Goal: Answer question/provide support

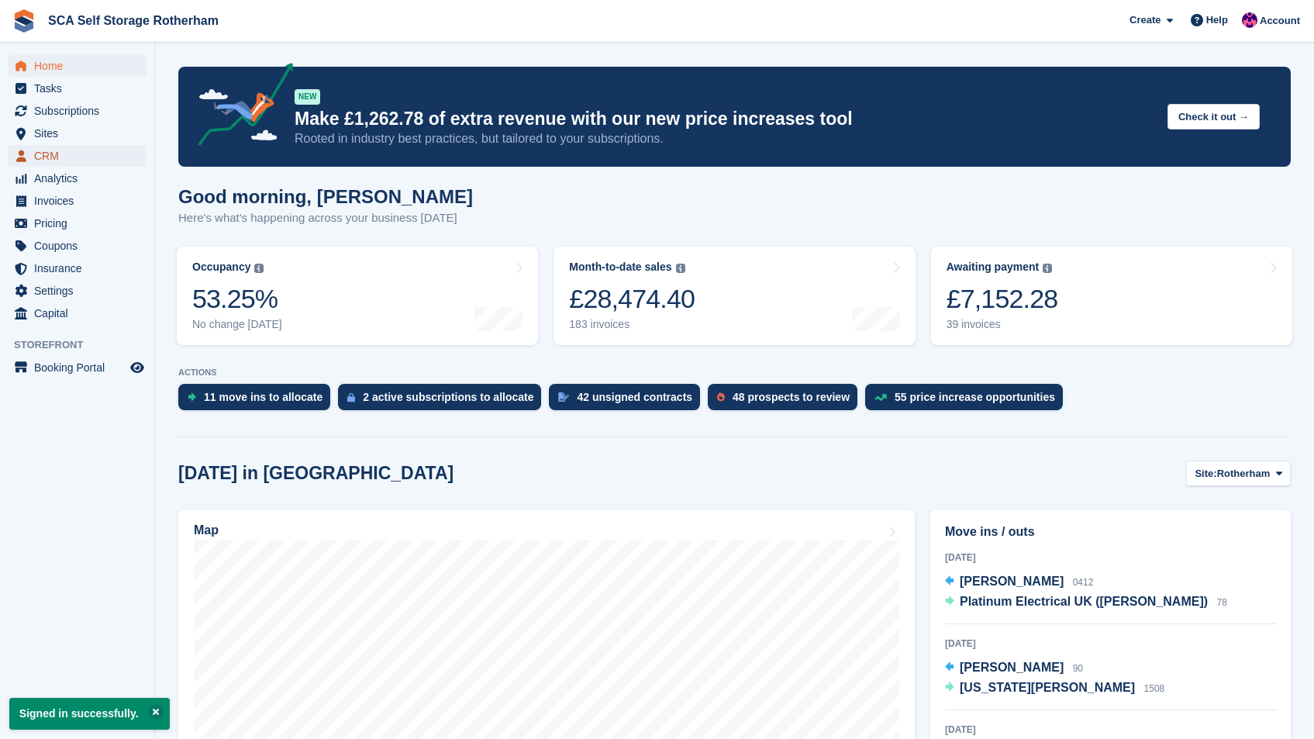
click at [57, 151] on span "CRM" at bounding box center [80, 156] width 93 height 22
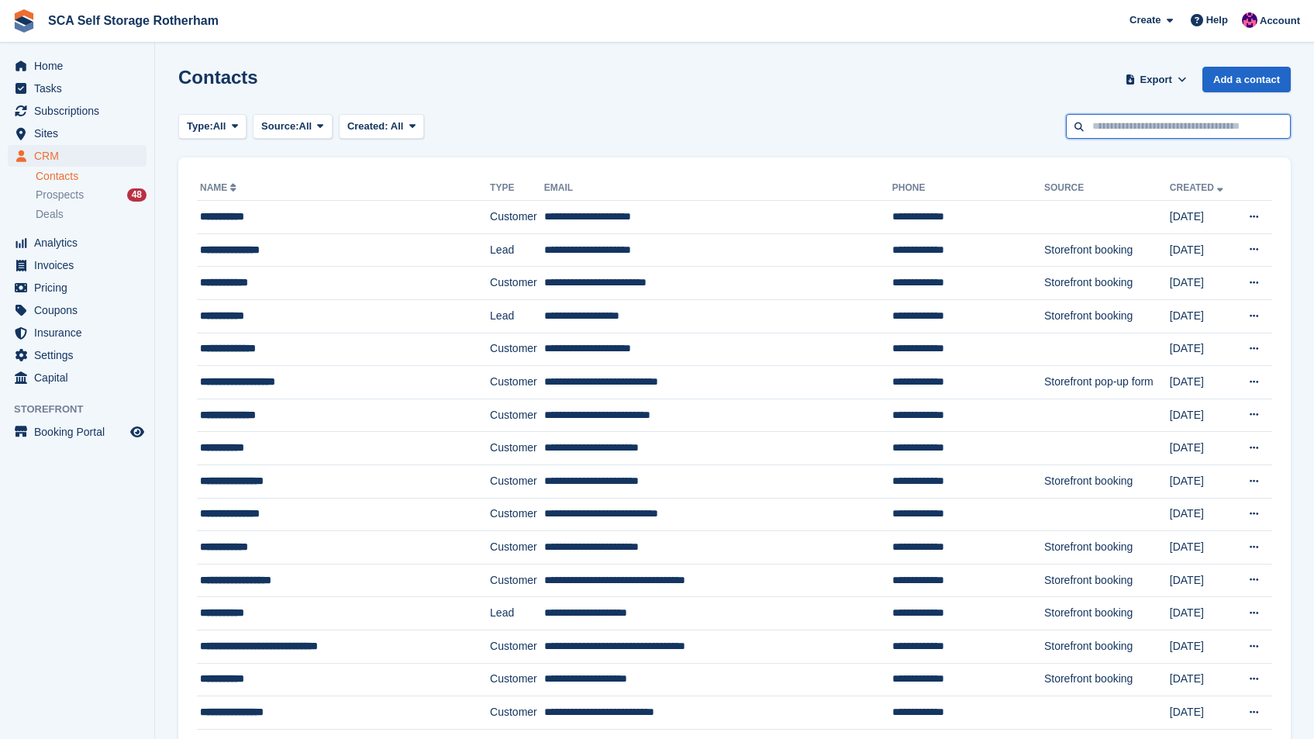
click at [1103, 123] on input "text" at bounding box center [1178, 127] width 225 height 26
type input "*****"
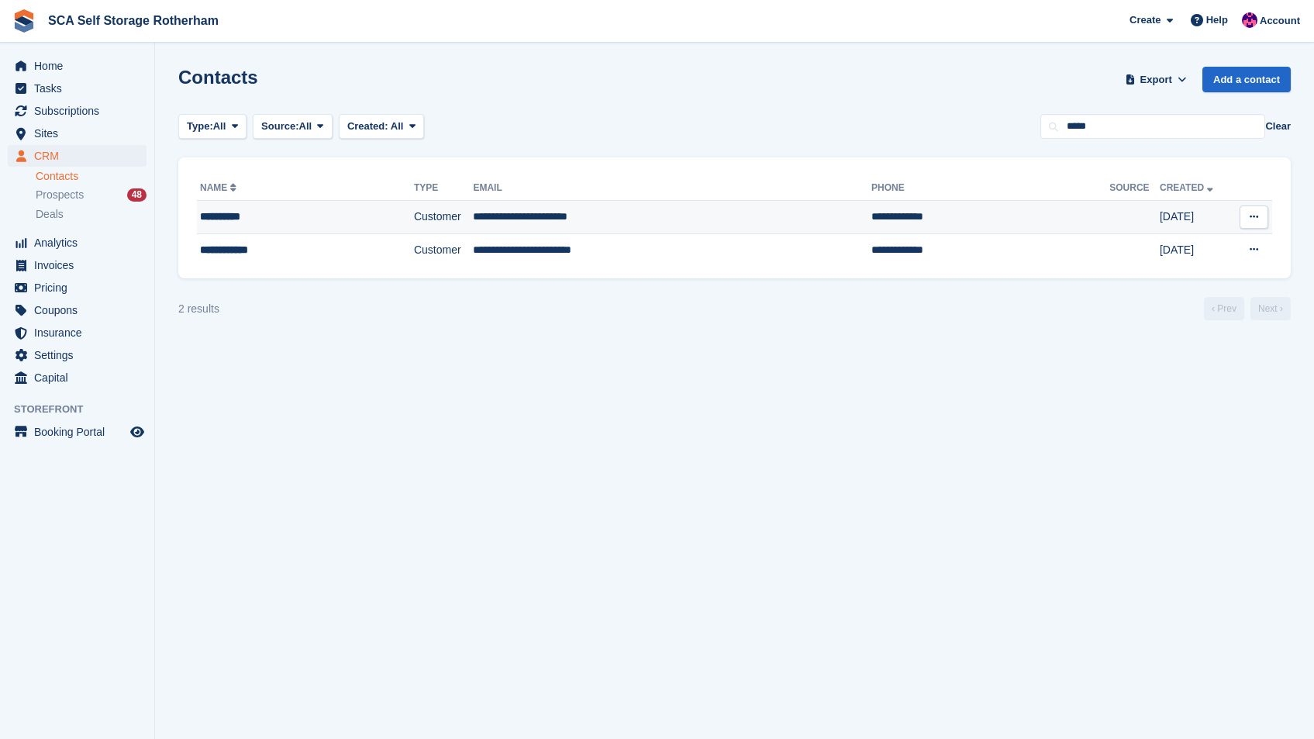
click at [1160, 203] on td "27 Mar" at bounding box center [1195, 217] width 71 height 33
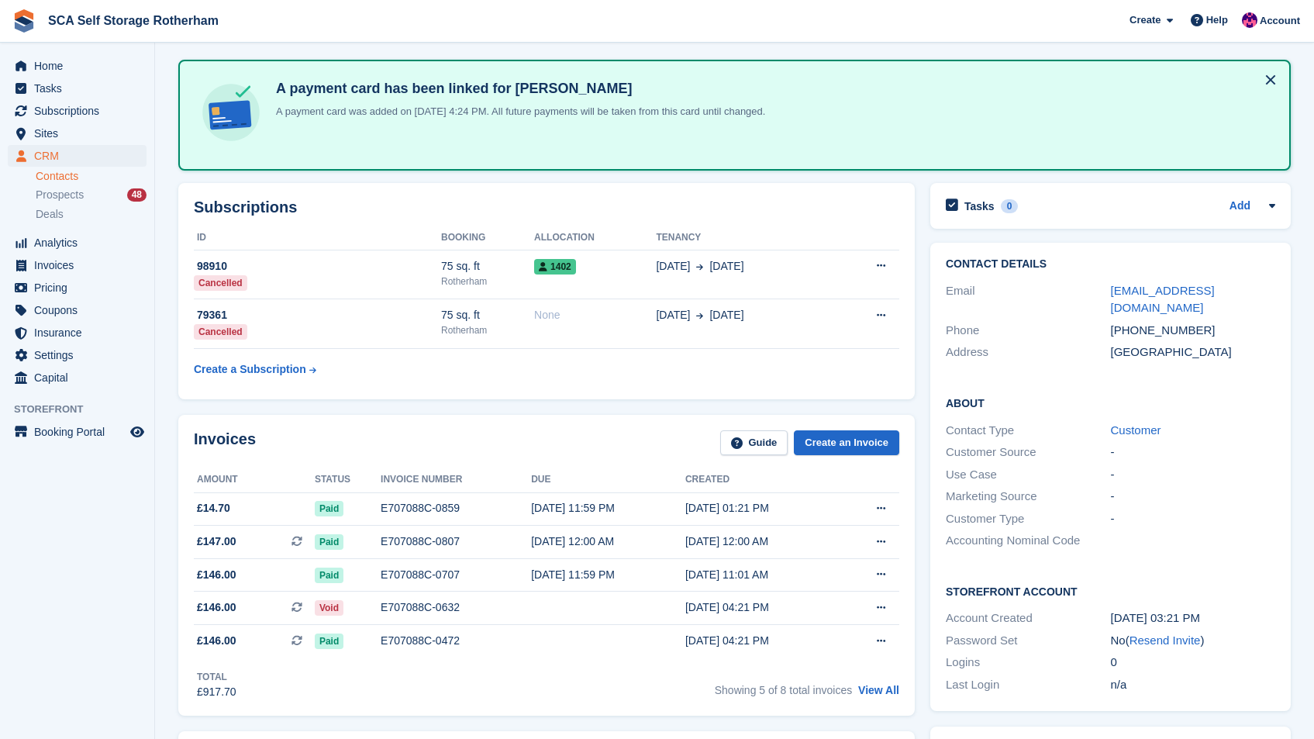
scroll to position [6, 0]
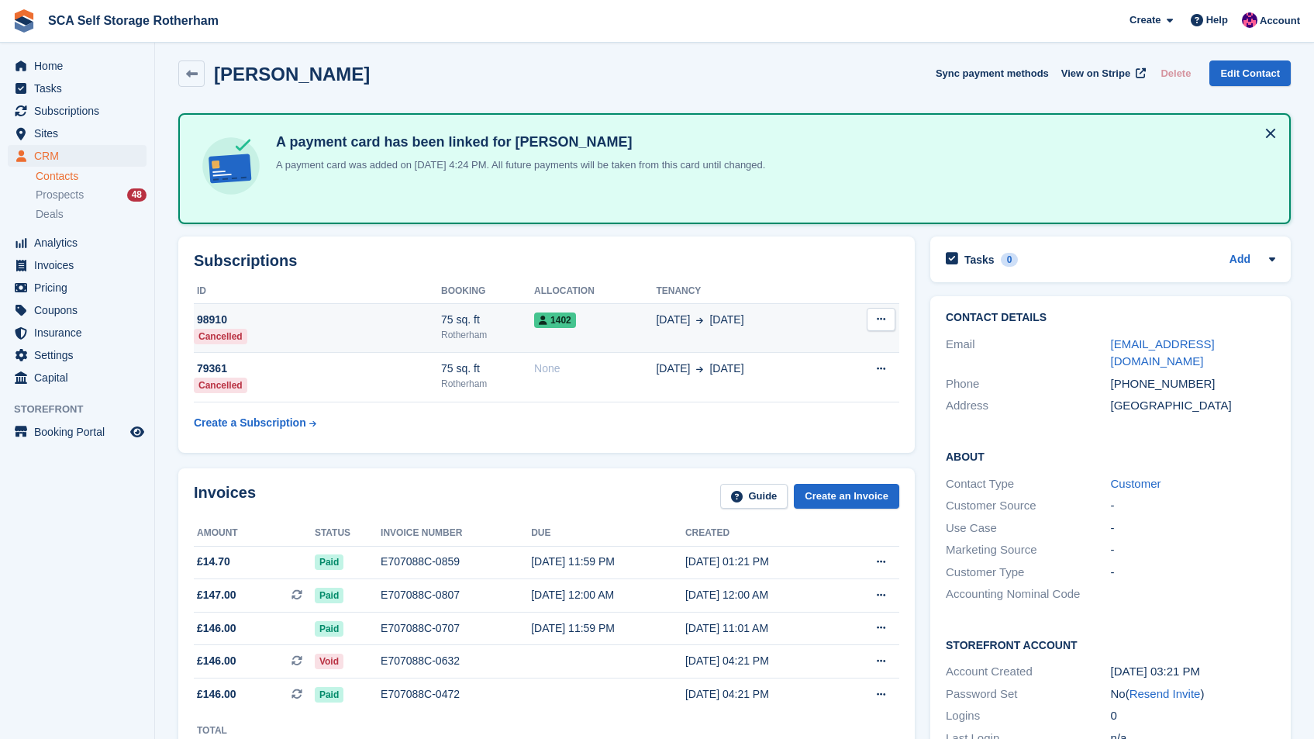
click at [791, 333] on td "14 Aug 8 Sep" at bounding box center [745, 328] width 178 height 50
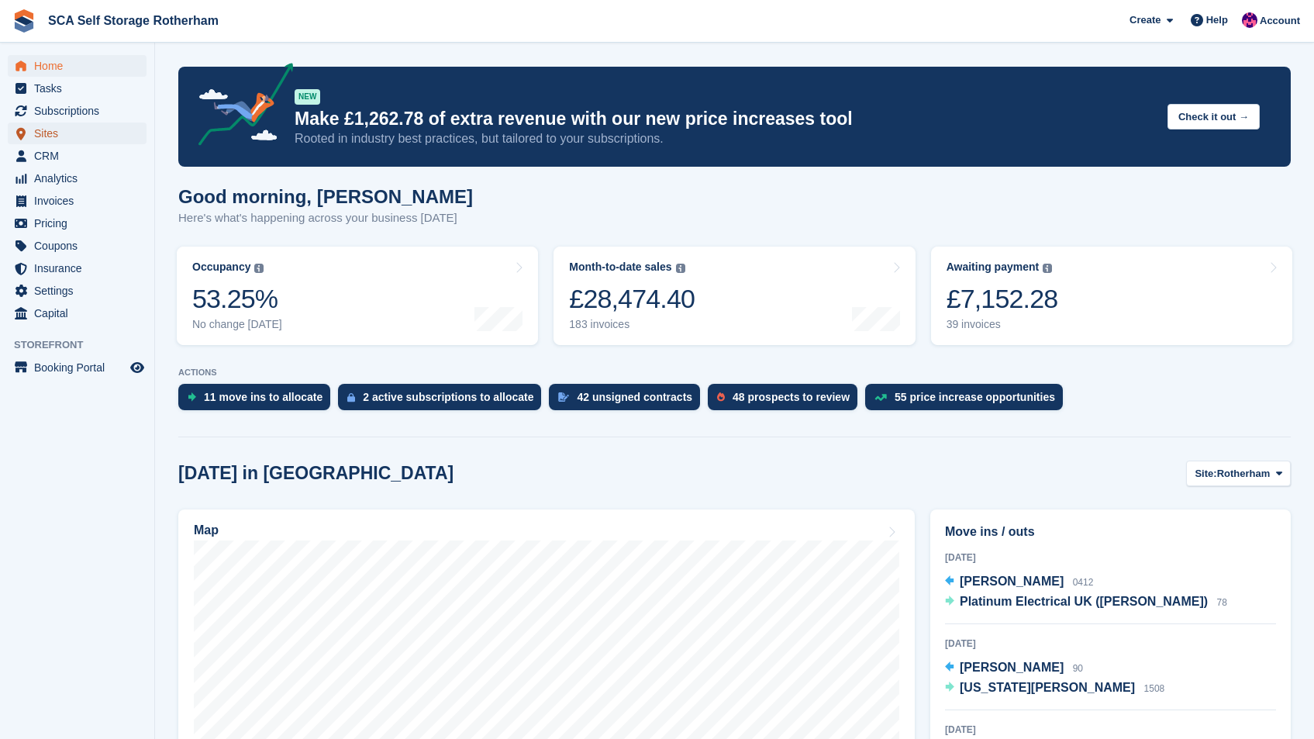
click at [84, 129] on span "Sites" at bounding box center [80, 134] width 93 height 22
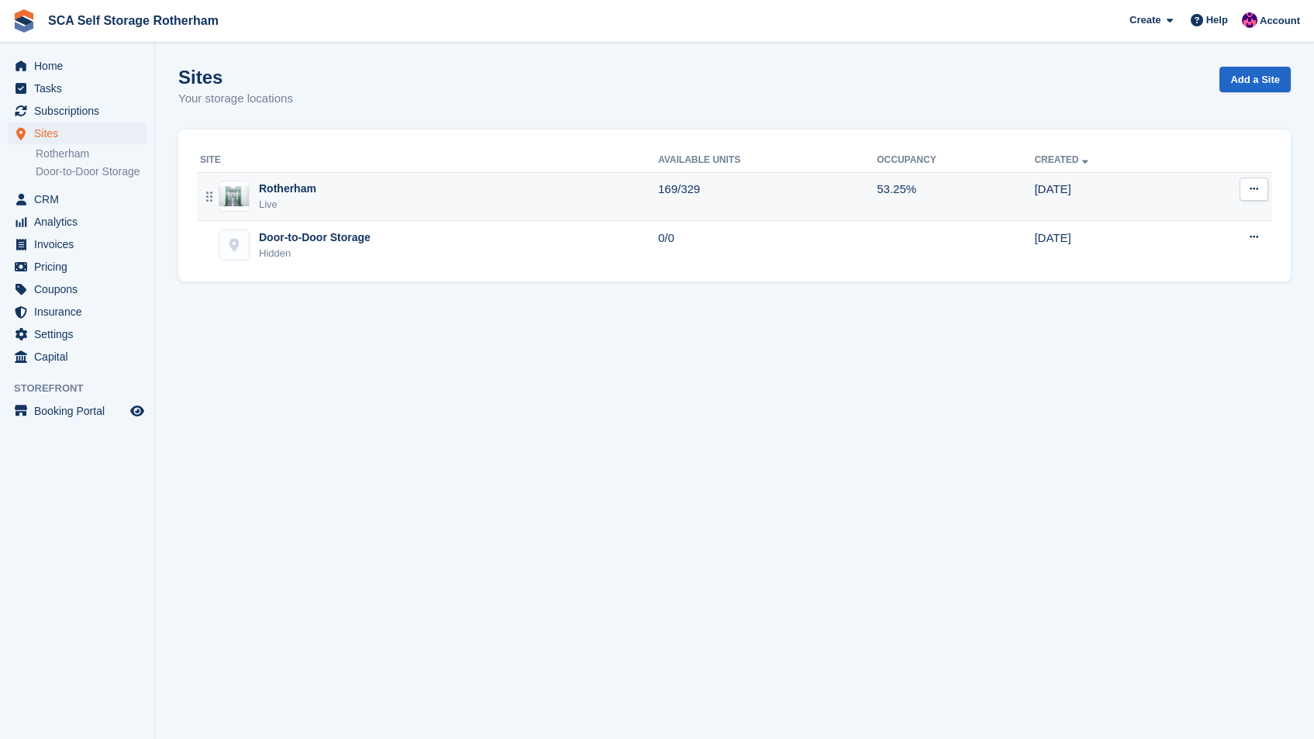
click at [512, 192] on div "Rotherham Live" at bounding box center [429, 197] width 458 height 32
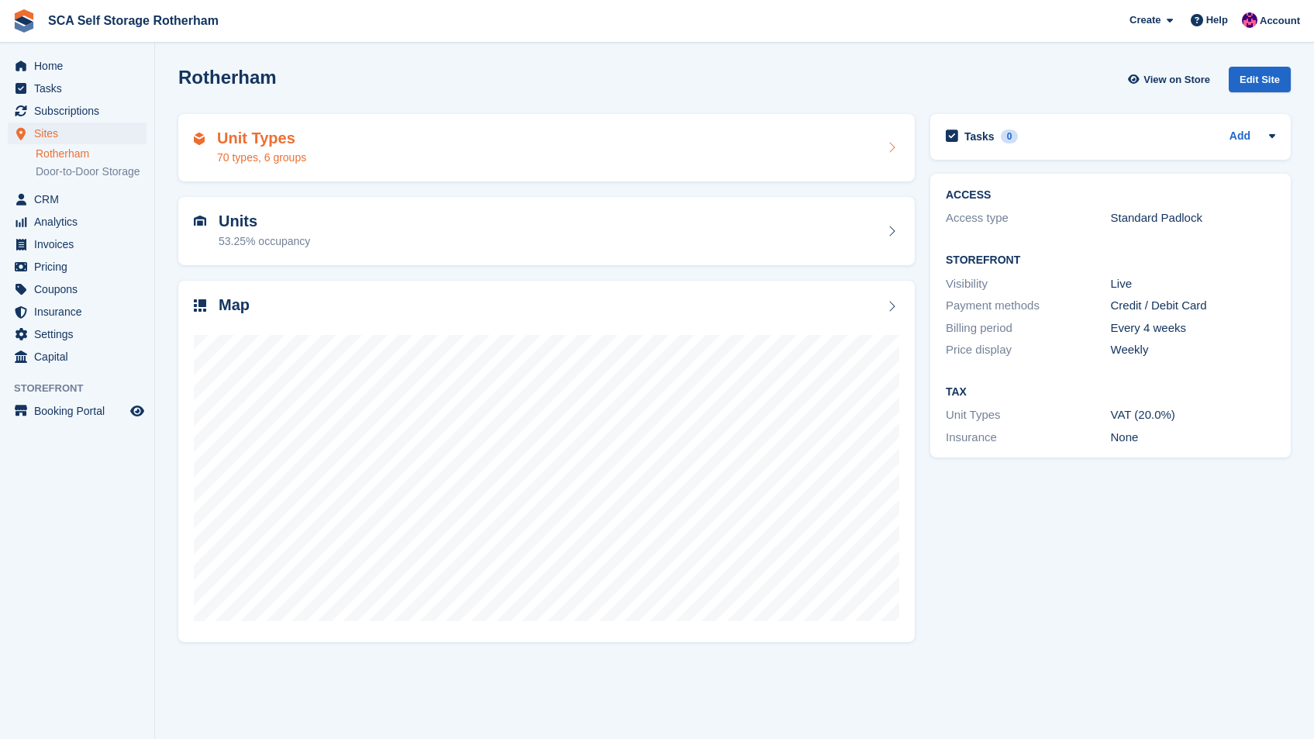
click at [537, 154] on div "Unit Types 70 types, 6 groups" at bounding box center [547, 147] width 706 height 37
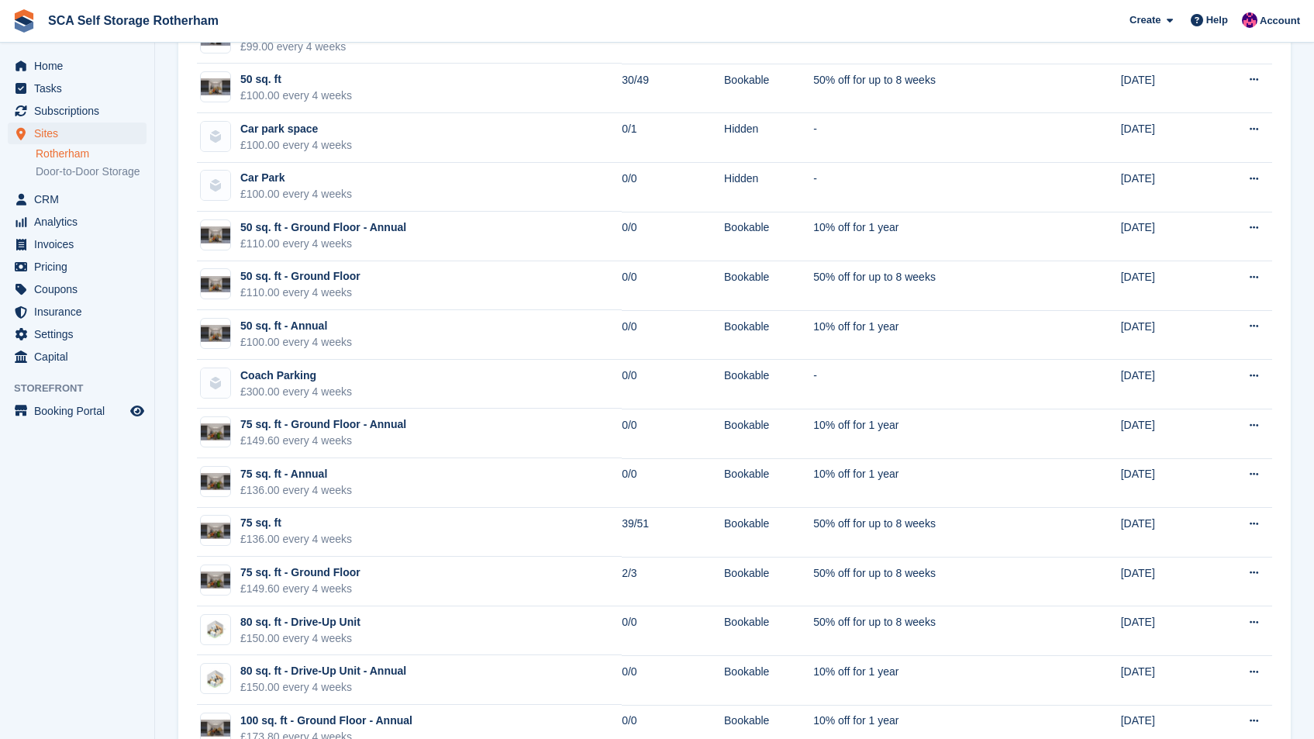
scroll to position [844, 0]
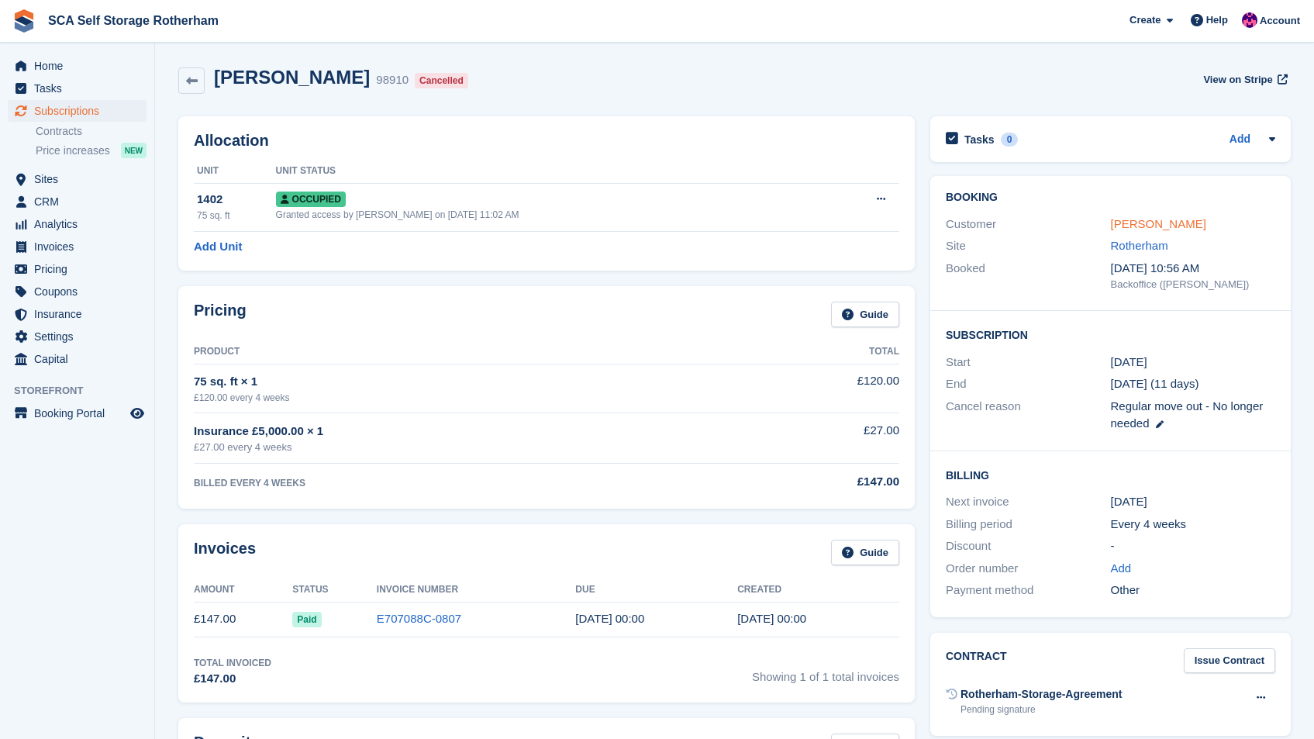
click at [1131, 222] on link "[PERSON_NAME]" at bounding box center [1158, 223] width 95 height 13
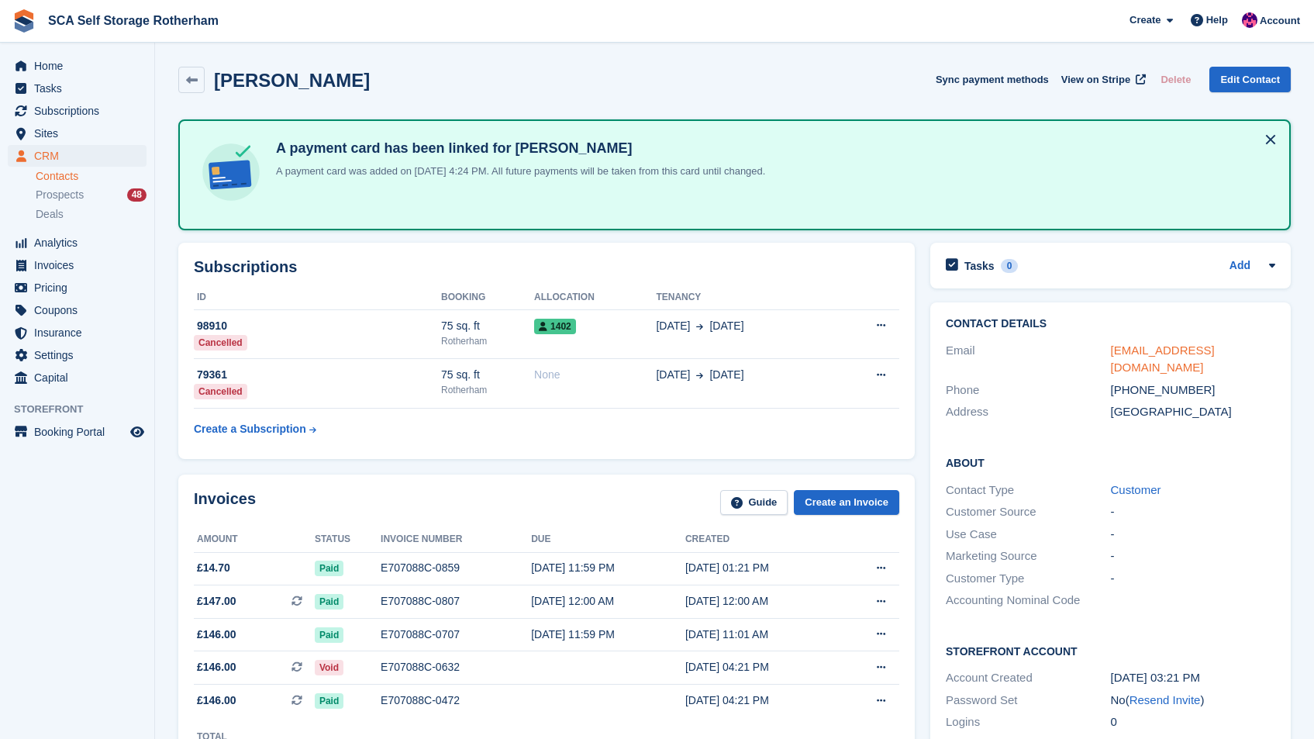
click at [1197, 350] on link "[EMAIL_ADDRESS][DOMAIN_NAME]" at bounding box center [1163, 359] width 104 height 31
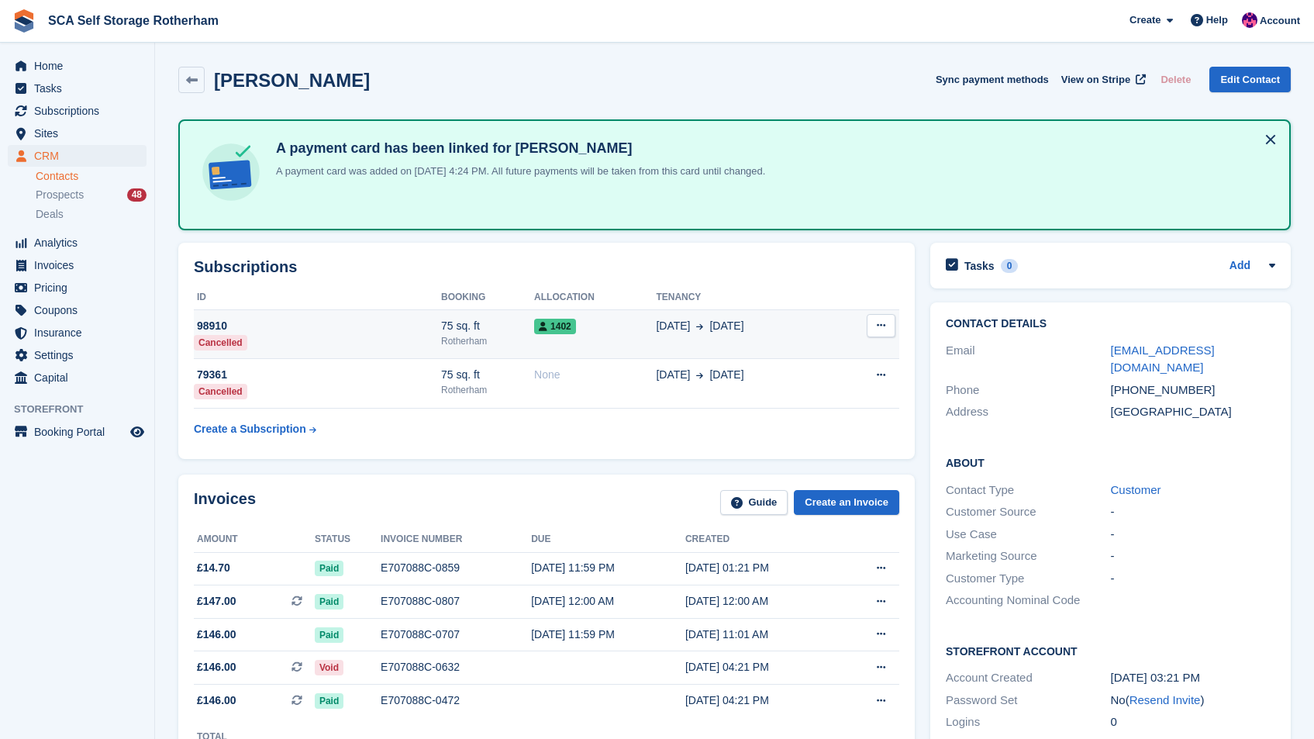
click at [684, 344] on td "14 Aug 8 Sep" at bounding box center [745, 334] width 178 height 50
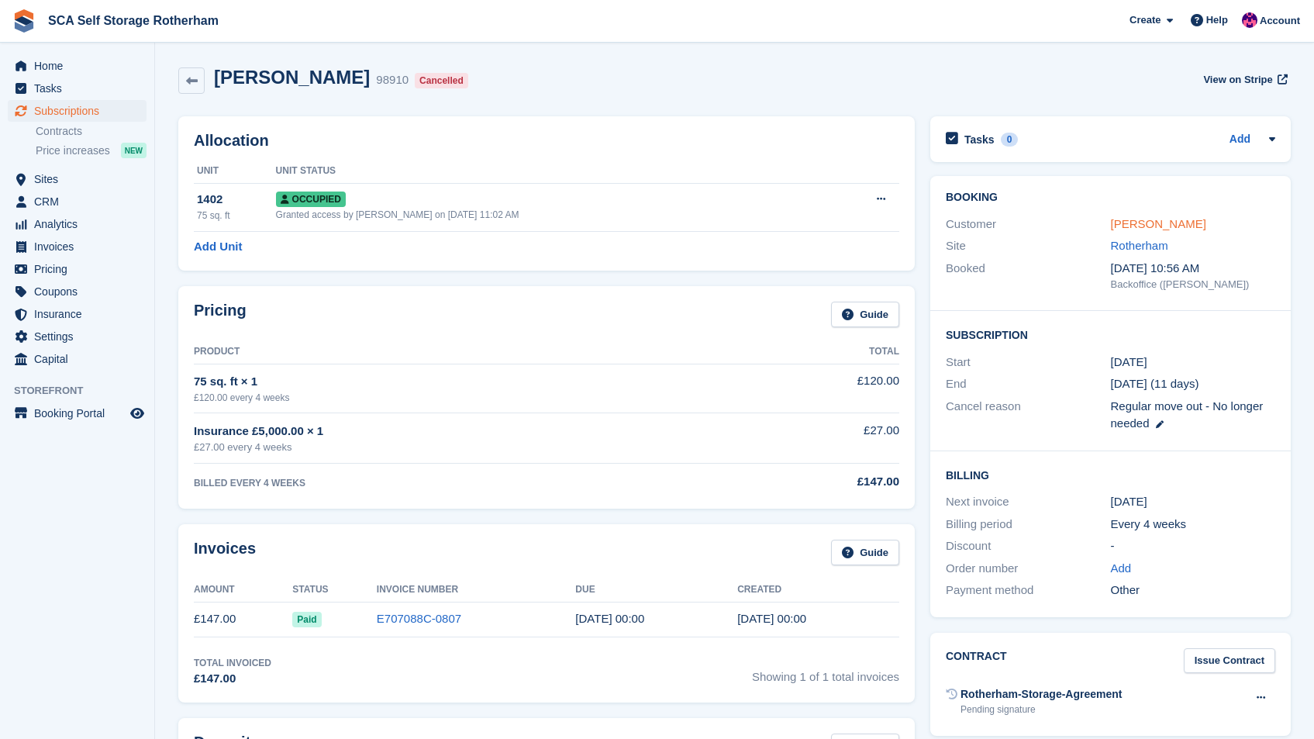
click at [1153, 223] on link "[PERSON_NAME]" at bounding box center [1158, 223] width 95 height 13
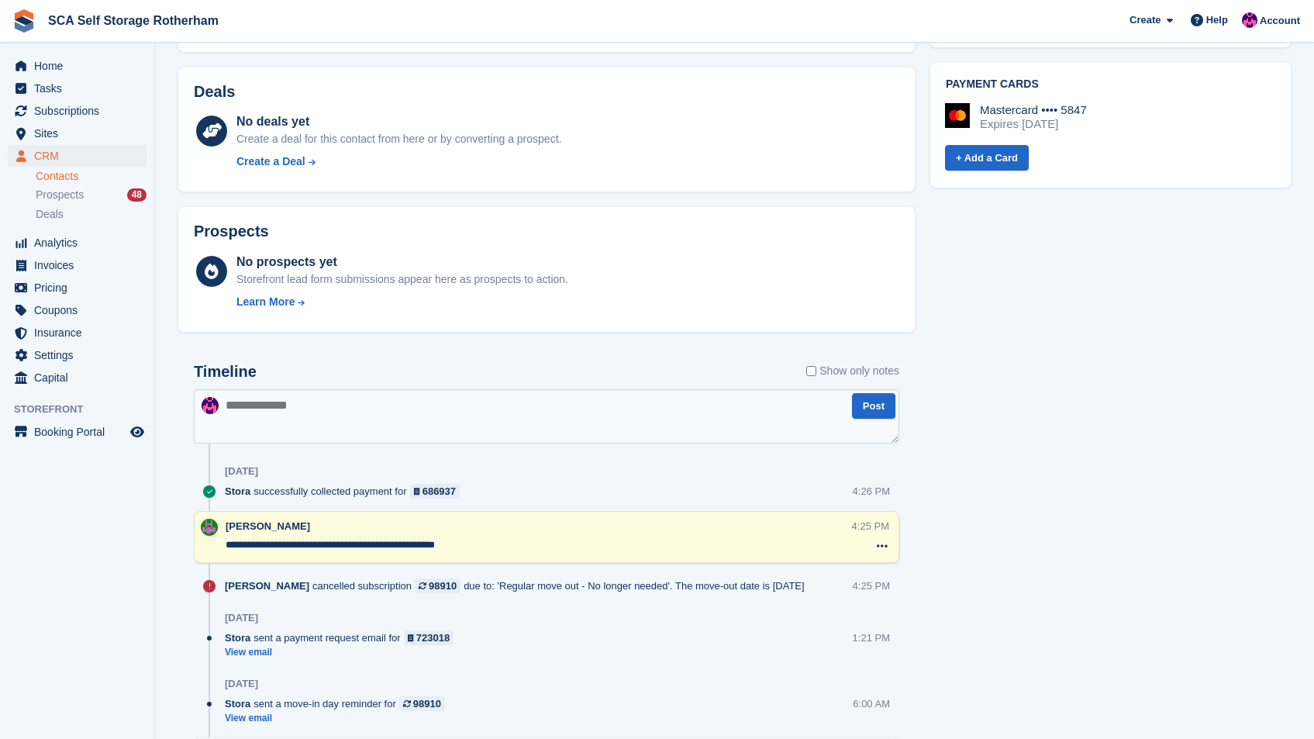
scroll to position [789, 0]
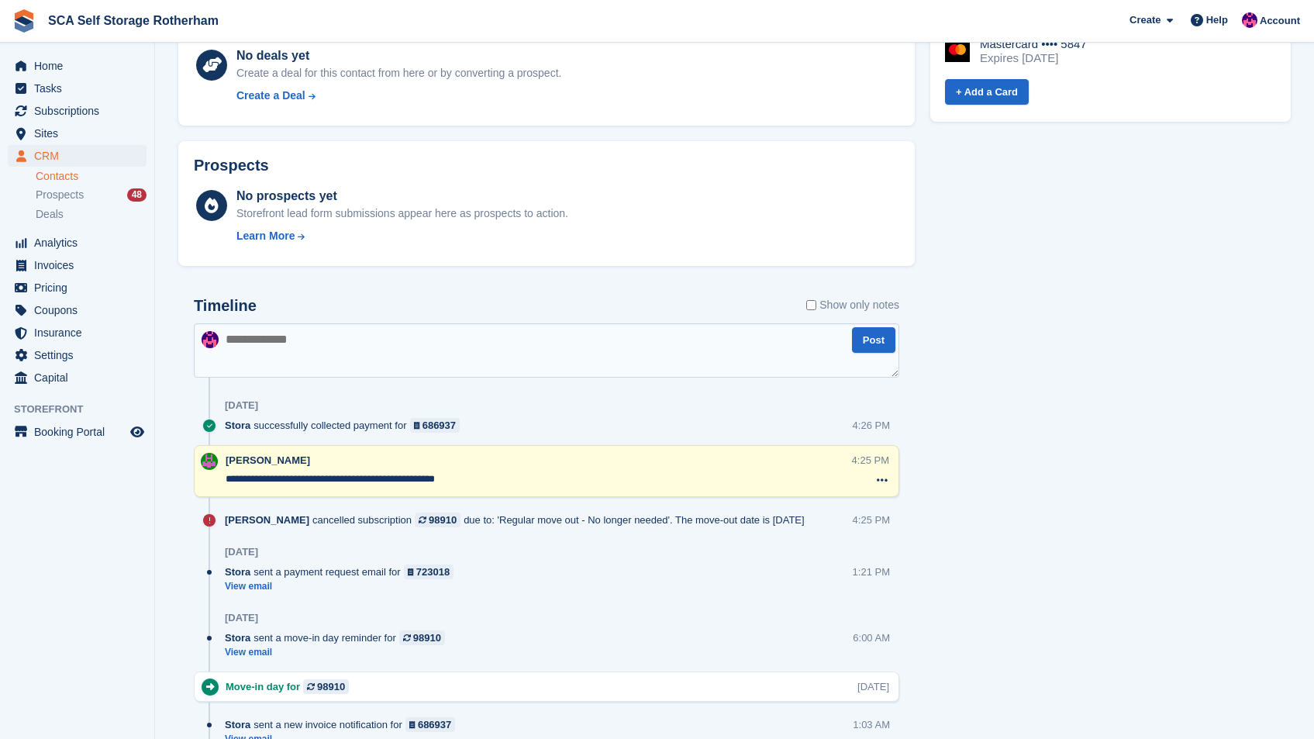
click at [339, 341] on textarea at bounding box center [547, 350] width 706 height 54
type textarea "**********"
